Goal: Transaction & Acquisition: Obtain resource

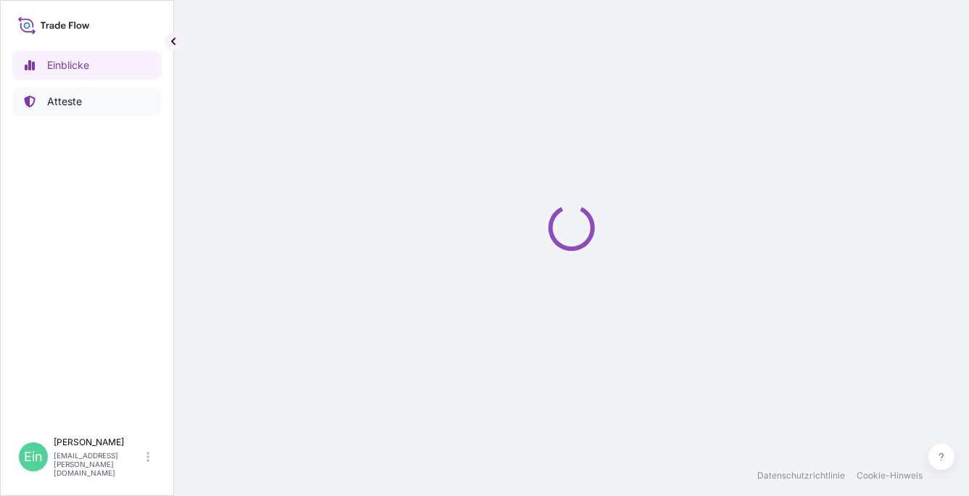
click at [78, 103] on p "Atteste" at bounding box center [64, 101] width 35 height 15
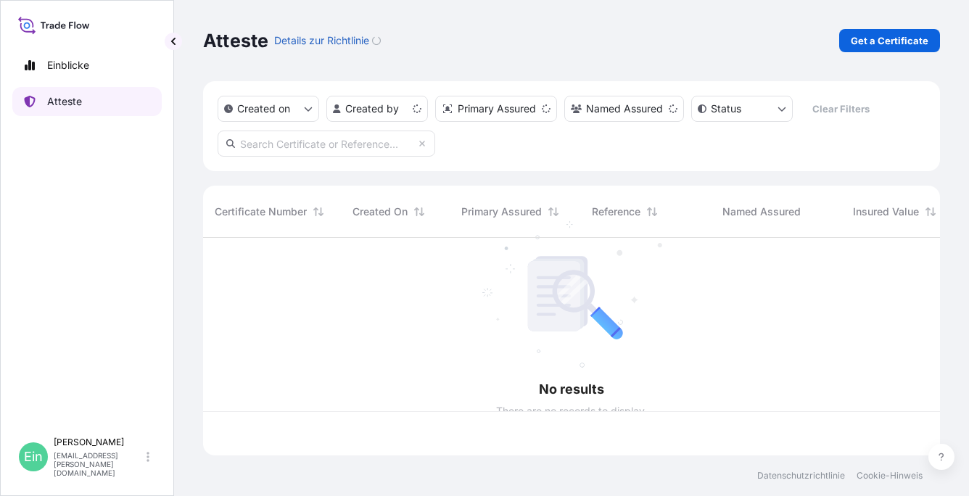
scroll to position [215, 725]
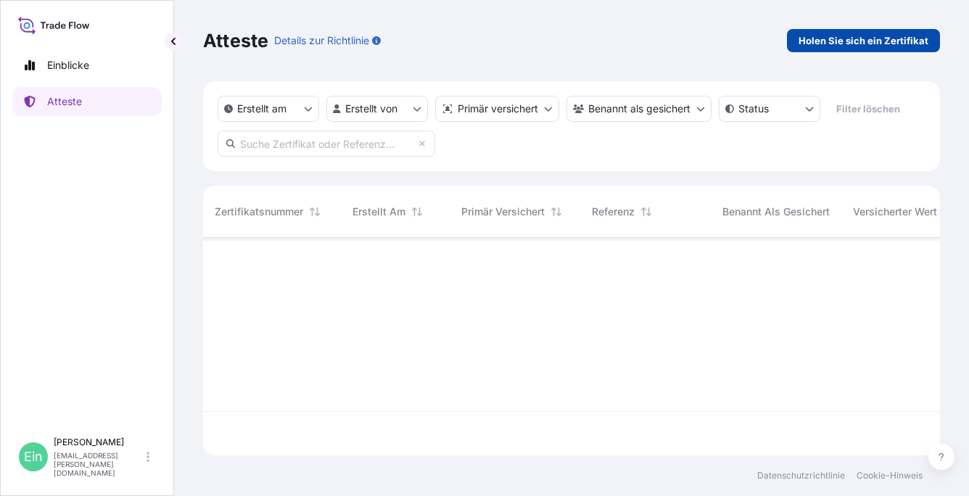
click at [869, 44] on p "Holen Sie sich ein Zertifikat" at bounding box center [863, 40] width 130 height 15
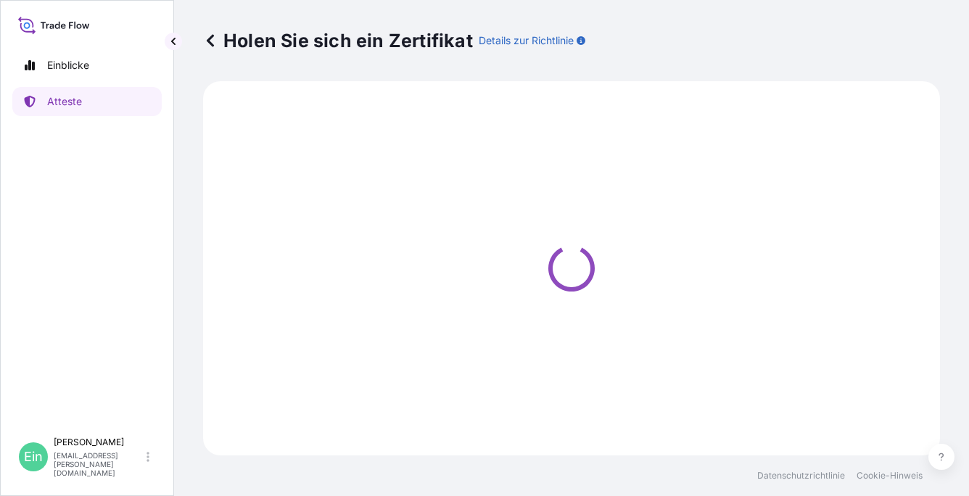
select select "Ocean Vessel"
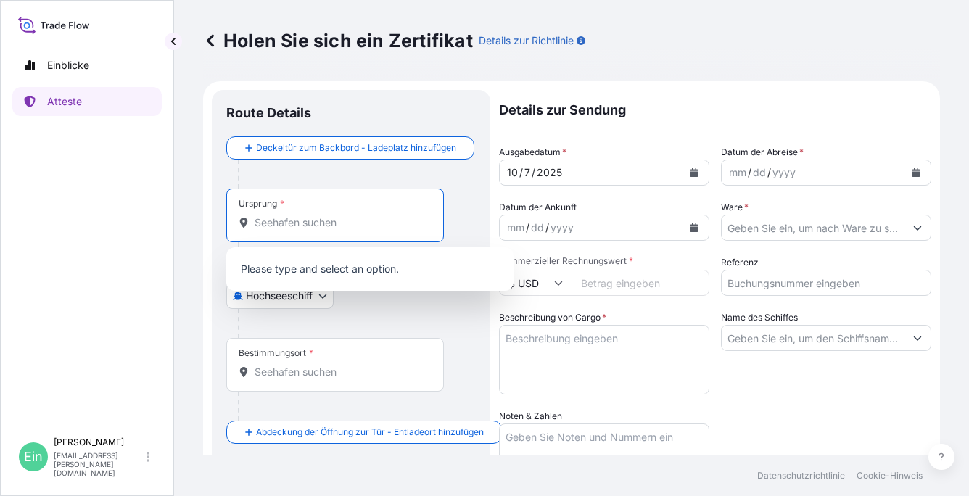
click at [281, 218] on input "Ursprung *" at bounding box center [339, 222] width 171 height 15
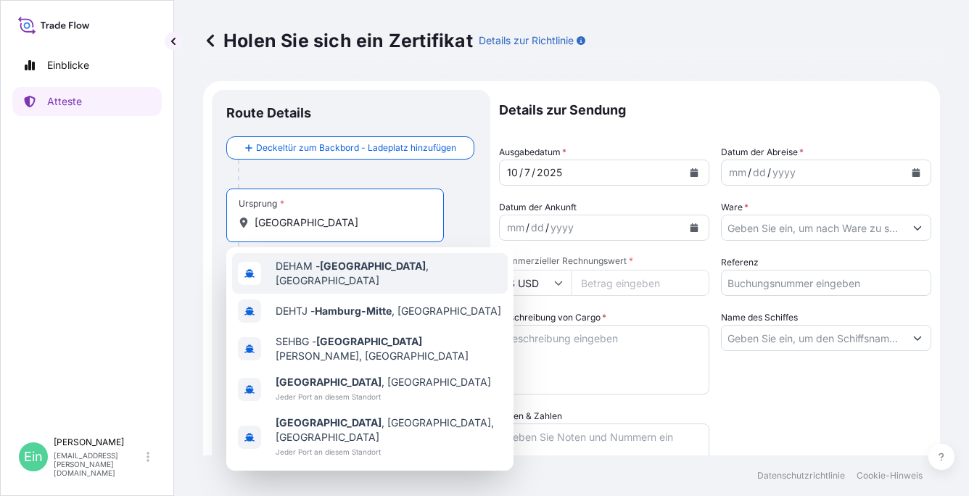
click at [401, 276] on span "DEHAM - [GEOGRAPHIC_DATA] , [GEOGRAPHIC_DATA]" at bounding box center [389, 273] width 226 height 29
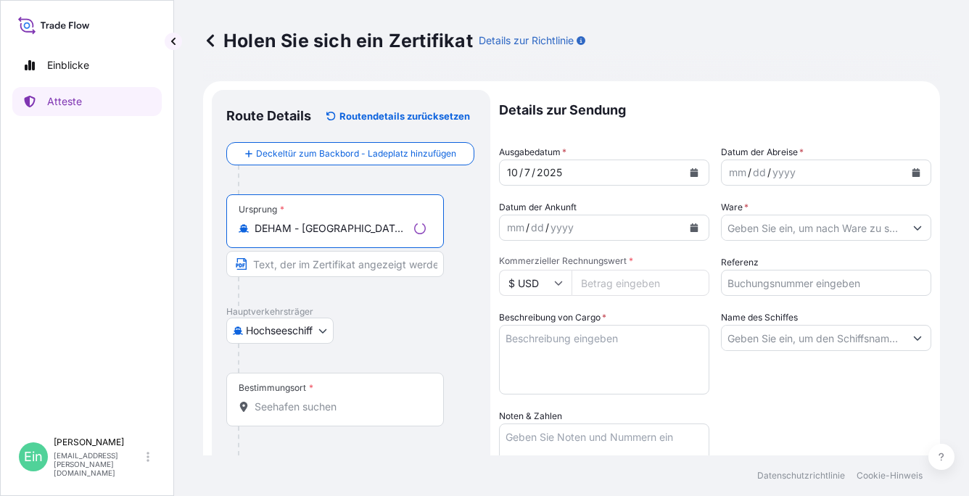
type input "DEHAM - [GEOGRAPHIC_DATA], [GEOGRAPHIC_DATA]"
click at [298, 391] on font "Bestimmungsort" at bounding box center [272, 388] width 67 height 12
click at [298, 400] on input "Bestimmungsort *" at bounding box center [339, 407] width 171 height 15
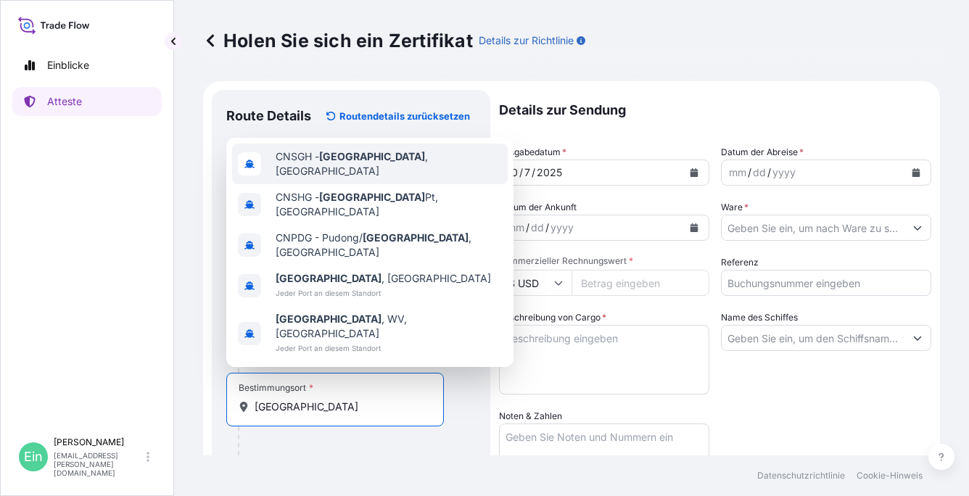
click at [373, 178] on span "CNSGH - [GEOGRAPHIC_DATA] , [GEOGRAPHIC_DATA]" at bounding box center [389, 163] width 226 height 29
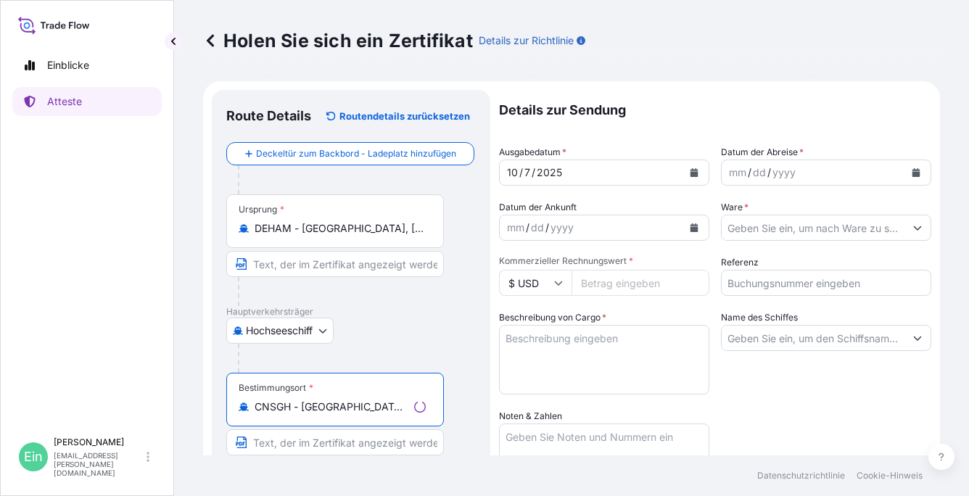
type input "CNSGH - [GEOGRAPHIC_DATA], [GEOGRAPHIC_DATA]"
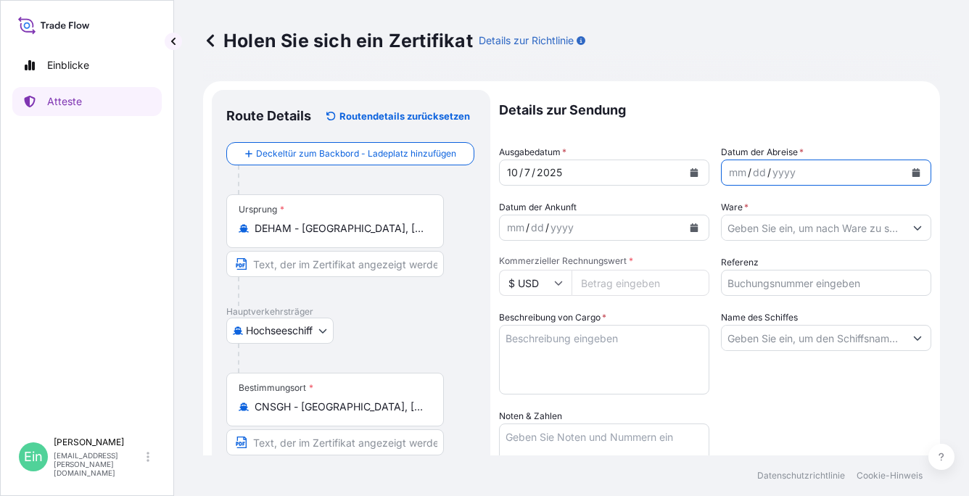
click at [911, 170] on icon "Kalender" at bounding box center [915, 172] width 9 height 9
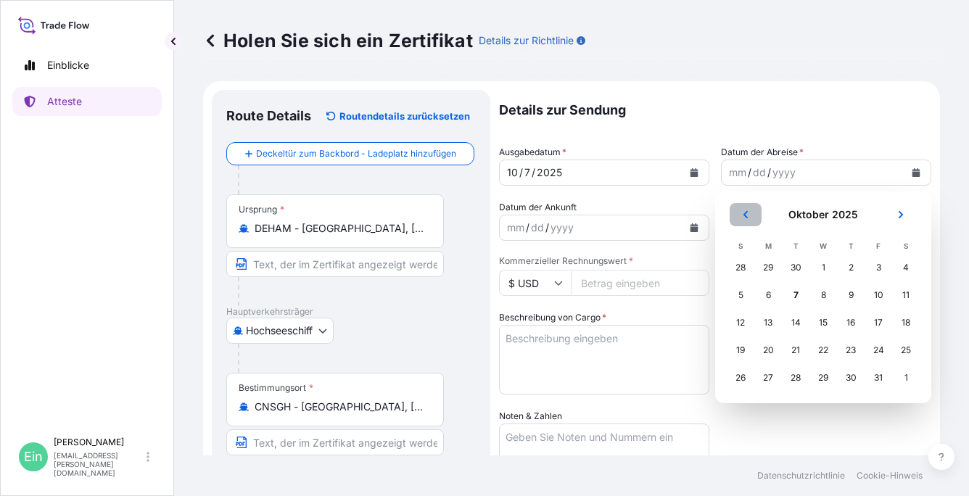
click at [751, 216] on button "Vorhergehend" at bounding box center [745, 214] width 32 height 23
click at [795, 378] on div "30" at bounding box center [795, 378] width 26 height 26
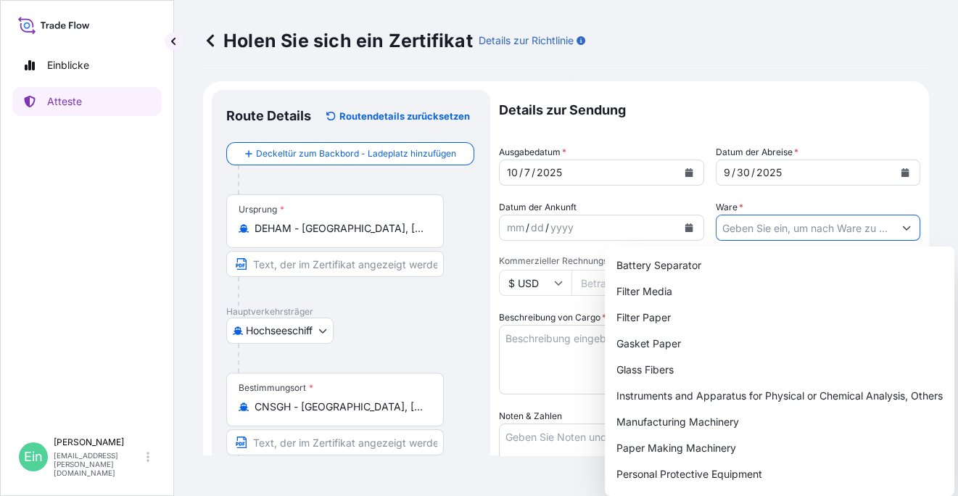
click at [787, 230] on input "Ware *" at bounding box center [805, 228] width 178 height 26
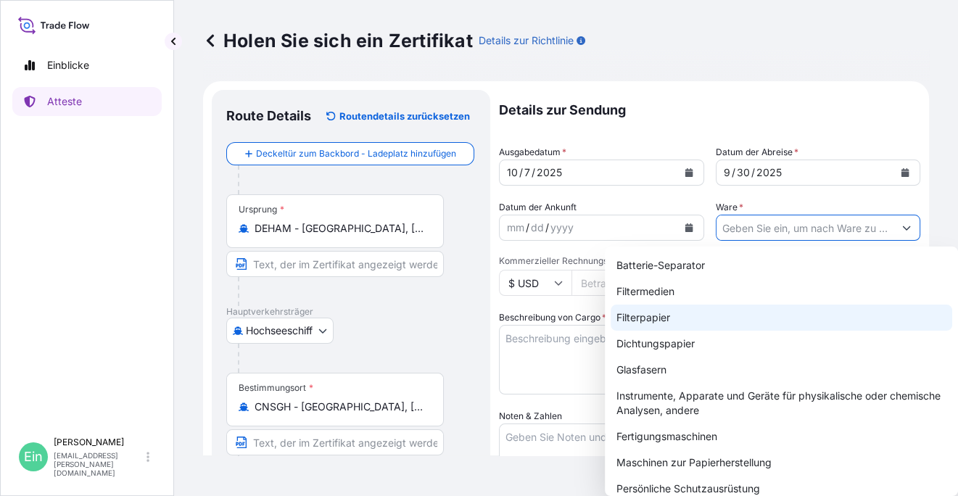
click at [661, 316] on div "Filterpapier" at bounding box center [782, 318] width 342 height 26
type input "Filter Paper"
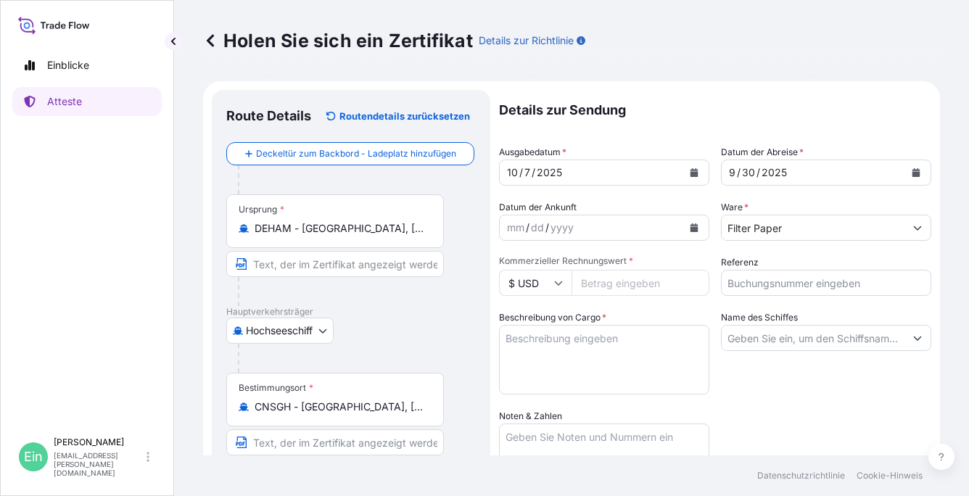
click at [611, 284] on input "Kommerzieller Rechnungswert *" at bounding box center [640, 283] width 138 height 26
type input "914856.15"
type input "4143944"
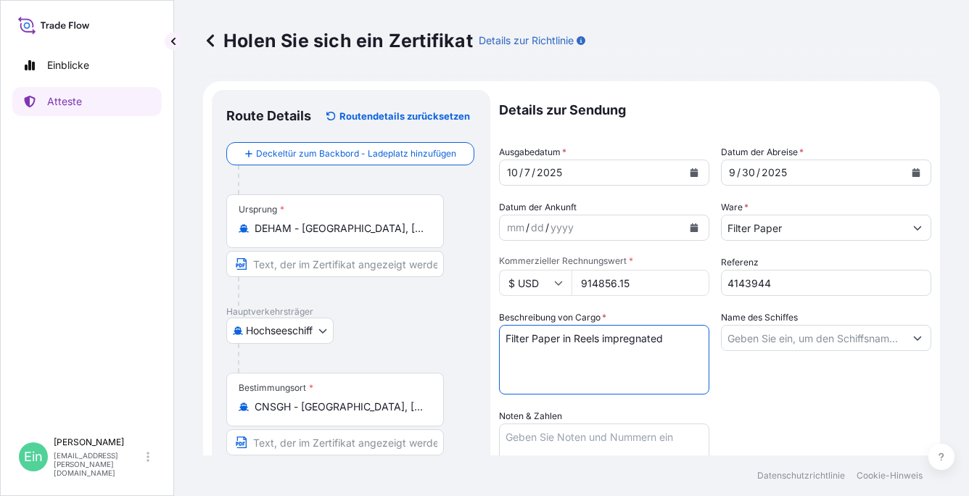
paste textarea "45 PALLETS PACKED IN 40FT HC CONTAINER NO.: HNKU 628 601-6 SEAL NO.: 068676"
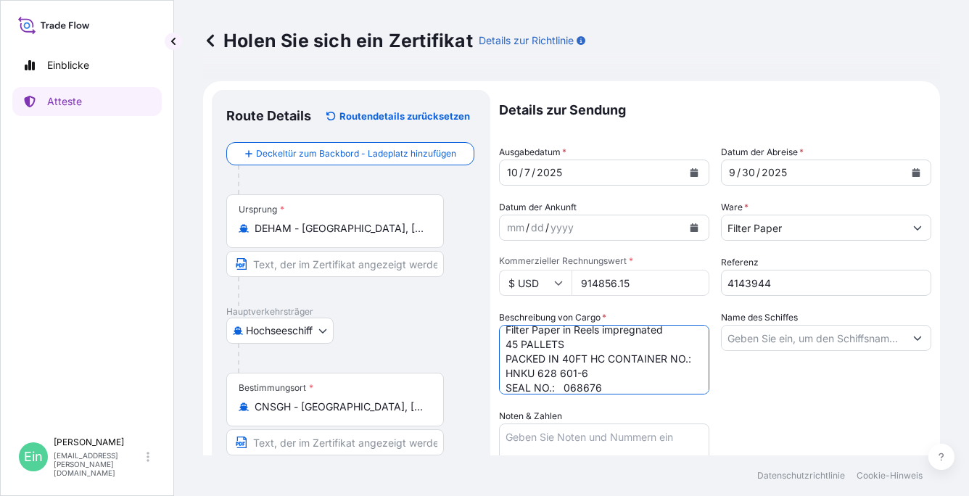
type textarea "Filter Paper in Reels impregnated 45 PALLETS PACKED IN 40FT HC CONTAINER NO.: H…"
click at [764, 336] on input "Name des Schiffes" at bounding box center [812, 338] width 183 height 26
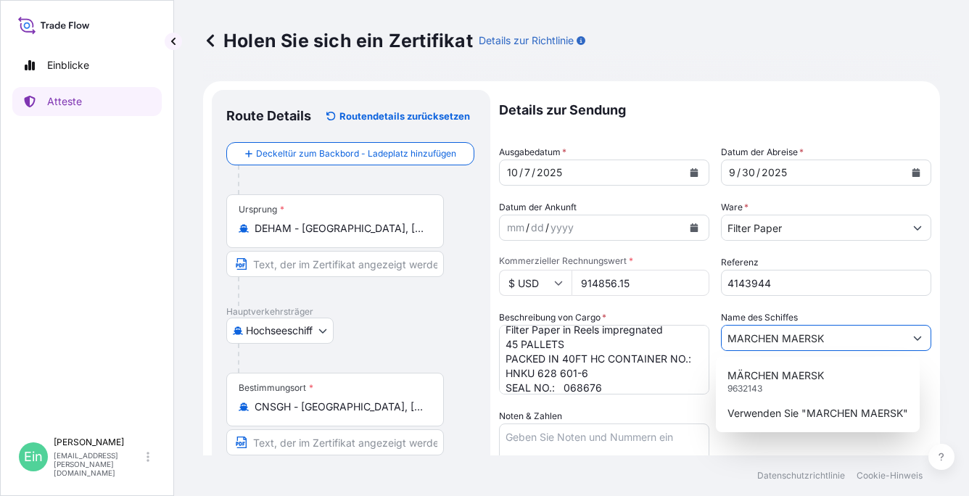
type input "MARCHEN MAERSK"
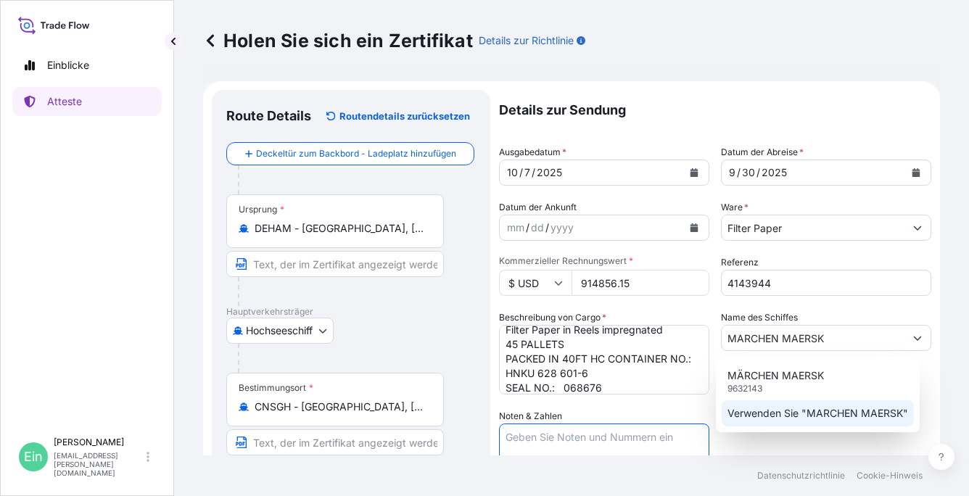
click at [819, 413] on p "Verwenden Sie "MARCHEN MAERSK"" at bounding box center [817, 413] width 181 height 15
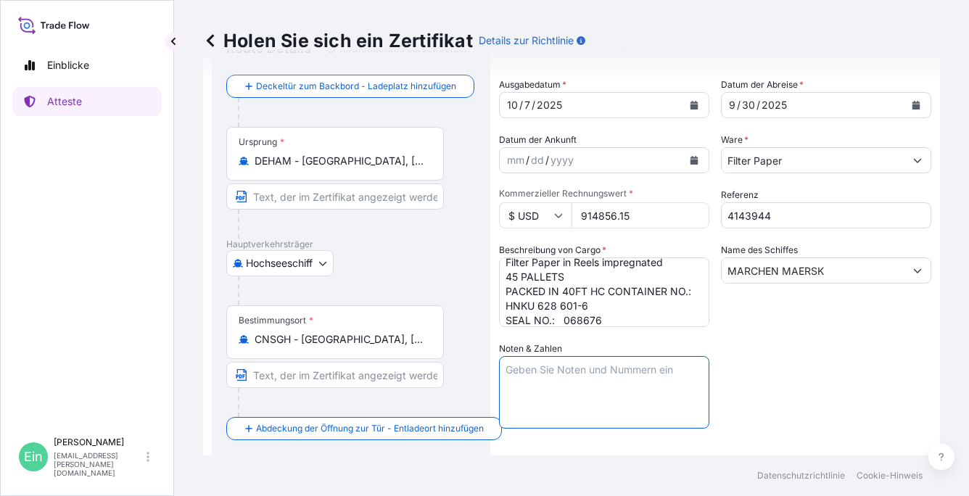
scroll to position [145, 0]
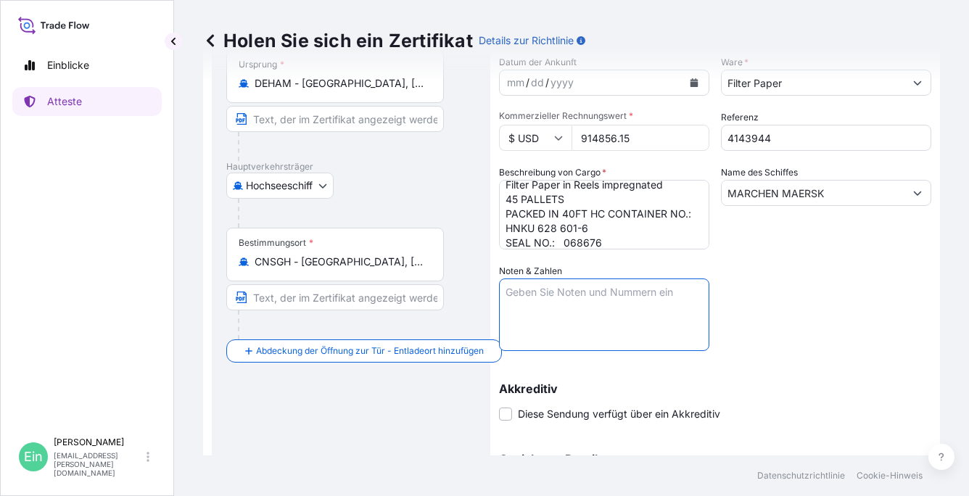
paste textarea "Marks: ZHANGJIAGANG FTZ H&V CHINA PO HVZX3788-250627 [GEOGRAPHIC_DATA] PR [GEOG…"
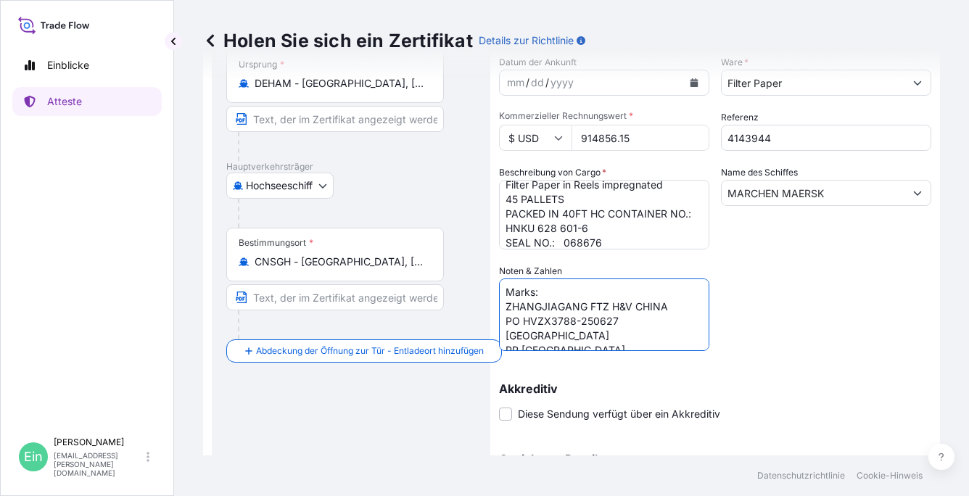
scroll to position [6, 0]
drag, startPoint x: 624, startPoint y: 315, endPoint x: 500, endPoint y: 316, distance: 123.3
click at [500, 316] on textarea "Marks: ZHANGJIAGANG FTZ H&V CHINA PO HVZX3788-250627 [GEOGRAPHIC_DATA] PR [GEOG…" at bounding box center [604, 314] width 210 height 73
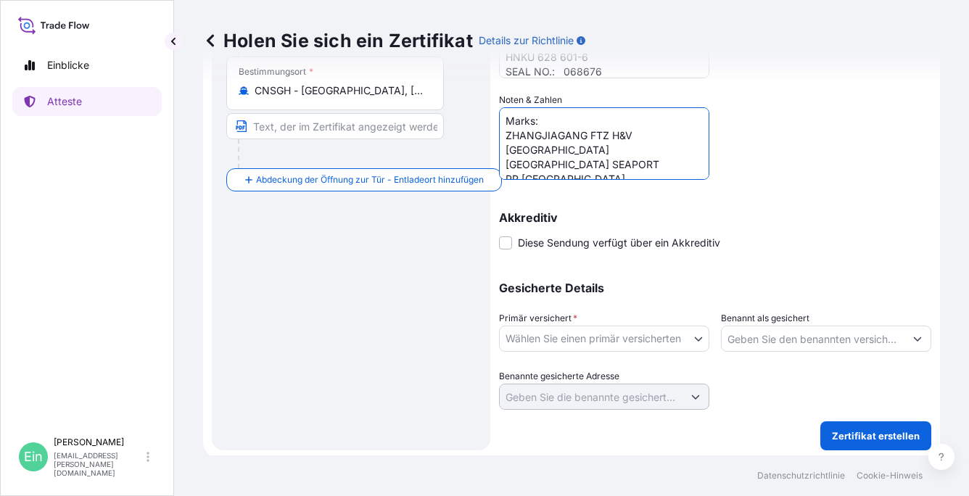
scroll to position [319, 0]
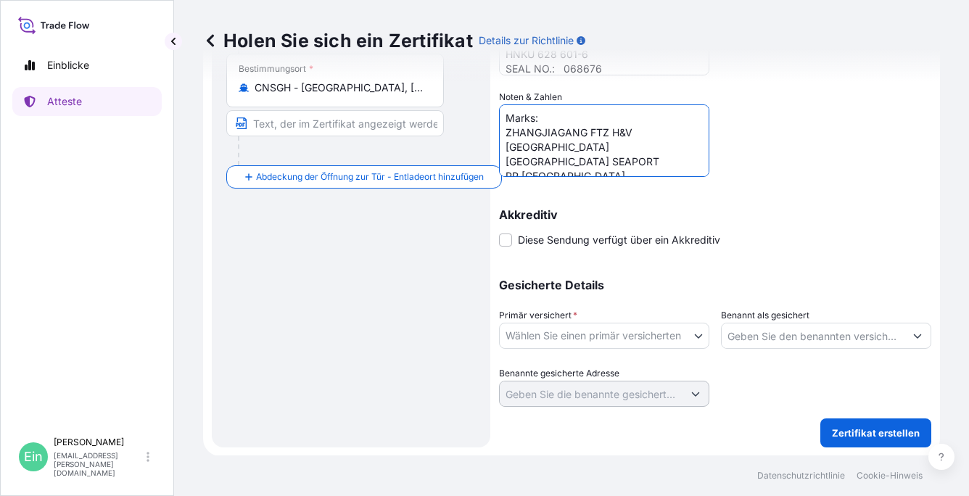
type textarea "Marks: ZHANGJIAGANG FTZ H&V [GEOGRAPHIC_DATA] [GEOGRAPHIC_DATA] SEAPORT PR [GEO…"
click at [696, 336] on body "Einblicke Atteste Ein [PERSON_NAME] [PERSON_NAME][EMAIL_ADDRESS][PERSON_NAME][D…" at bounding box center [484, 248] width 969 height 496
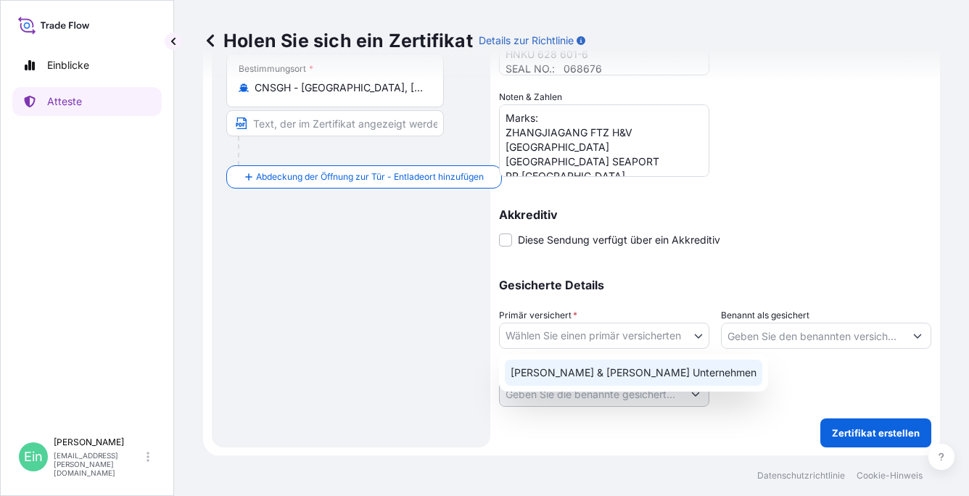
click at [596, 375] on div "[PERSON_NAME] & [PERSON_NAME] Unternehmen" at bounding box center [633, 373] width 257 height 26
select select "31506"
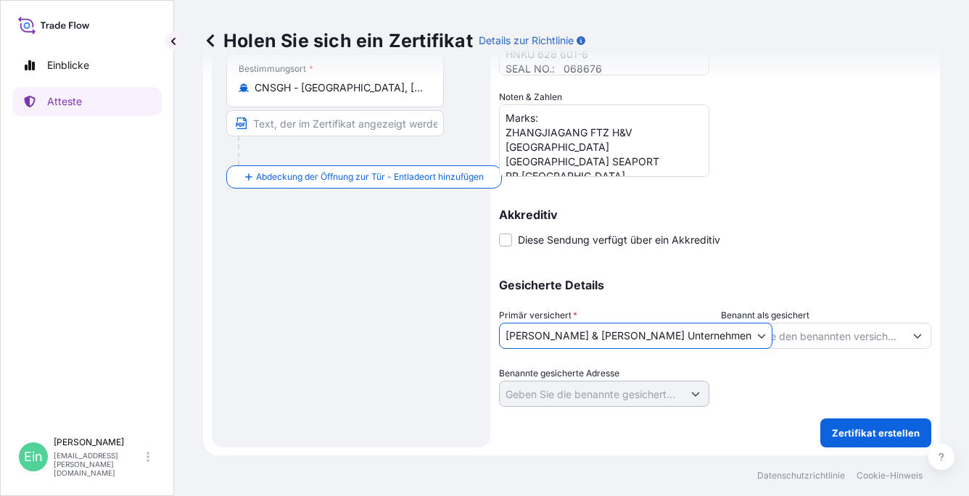
click at [913, 334] on icon "Vorschläge anzeigen" at bounding box center [917, 335] width 9 height 9
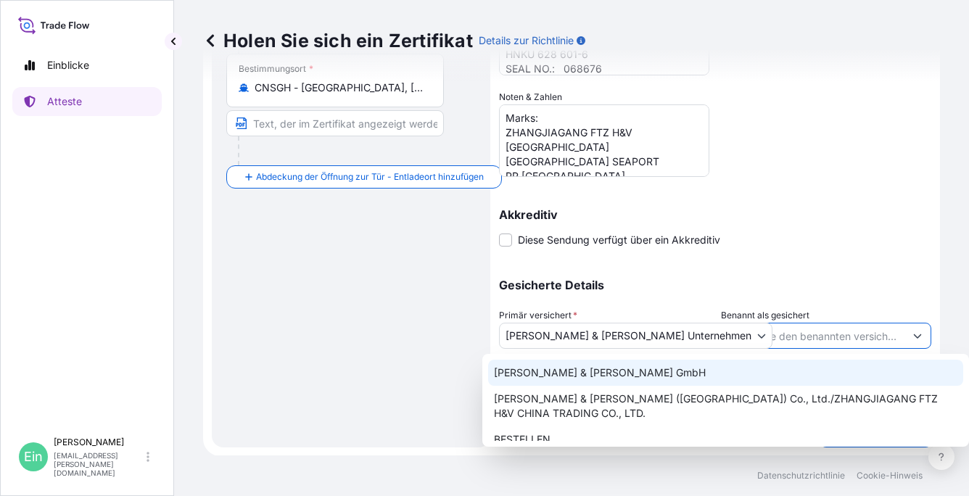
click at [564, 373] on span "[PERSON_NAME] & [PERSON_NAME] GmbH" at bounding box center [600, 372] width 212 height 15
type input "[PERSON_NAME] & [PERSON_NAME] GmbH"
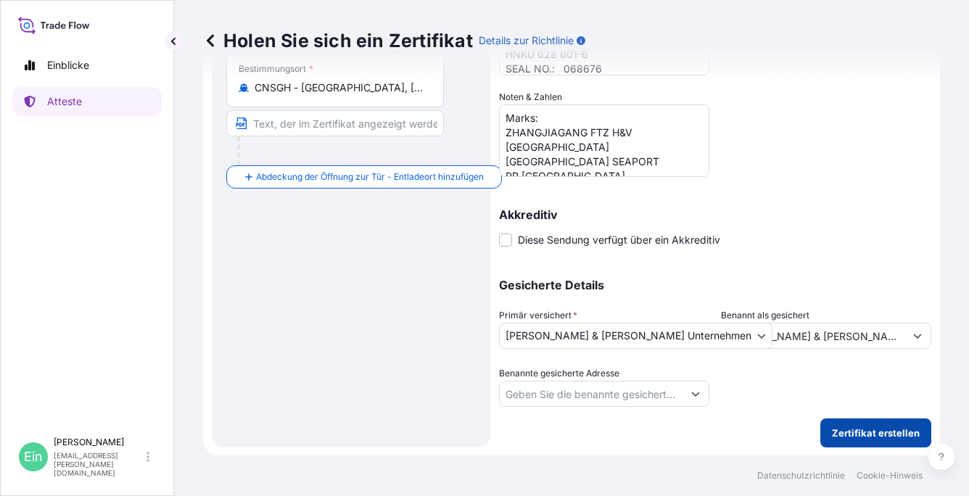
click at [855, 437] on p "Zertifikat erstellen" at bounding box center [876, 433] width 88 height 15
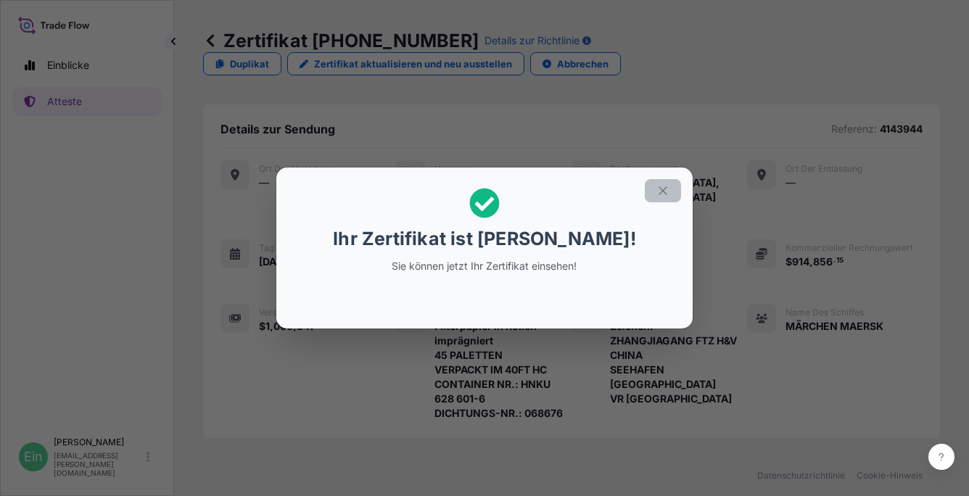
click at [661, 189] on icon "button" at bounding box center [662, 190] width 8 height 8
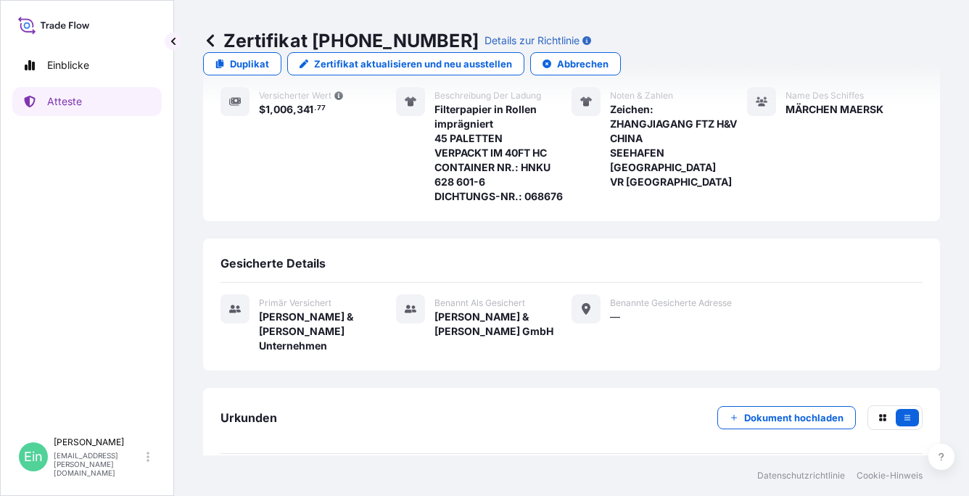
scroll to position [252, 0]
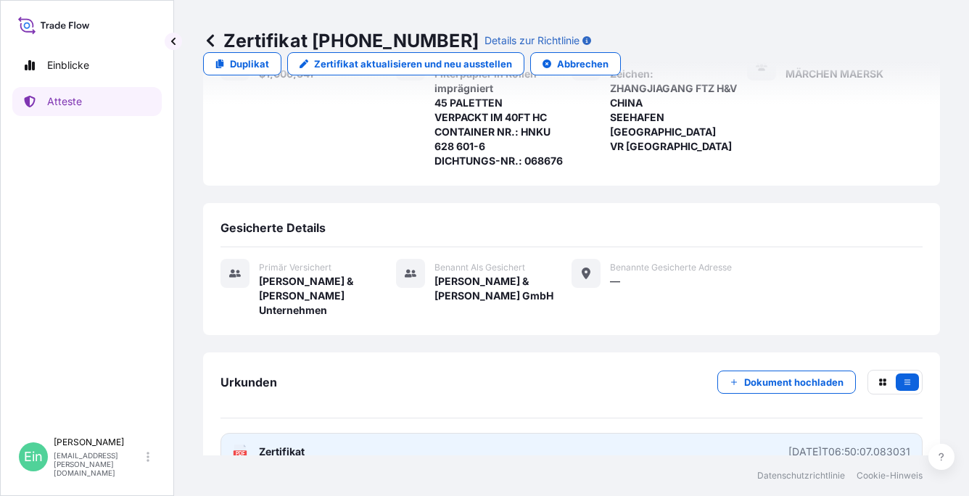
click at [253, 444] on div "PDF Zertifikat" at bounding box center [269, 451] width 72 height 15
